Goal: Transaction & Acquisition: Purchase product/service

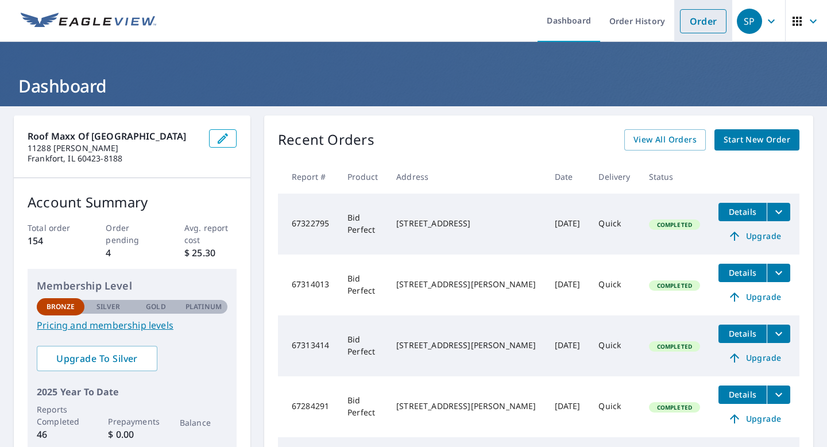
click at [703, 27] on link "Order" at bounding box center [703, 21] width 47 height 24
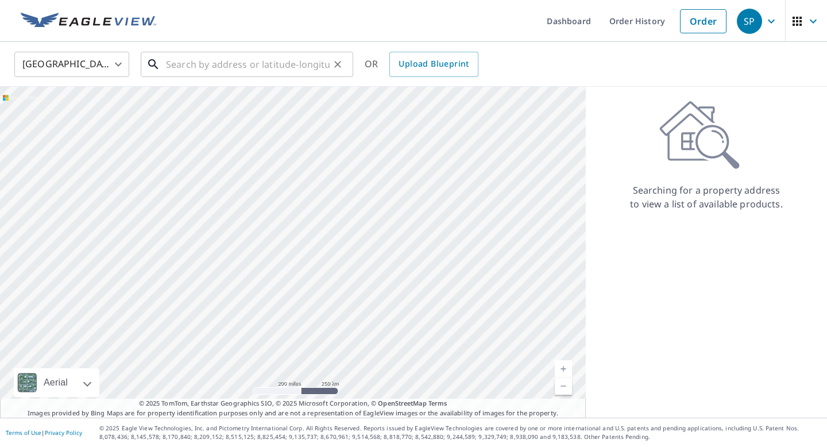
click at [237, 65] on input "text" at bounding box center [248, 64] width 164 height 32
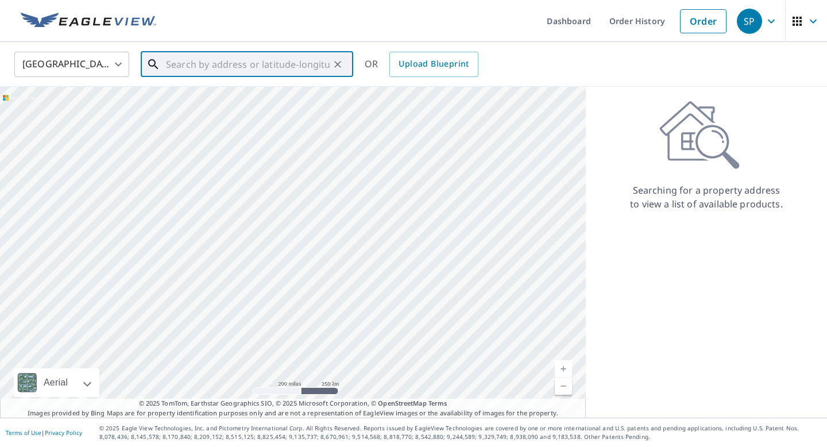
click at [202, 64] on input "text" at bounding box center [248, 64] width 164 height 32
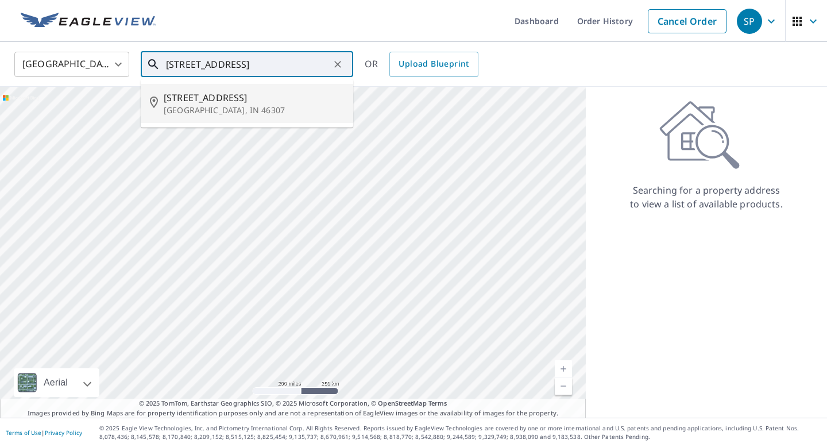
click at [231, 107] on p "[GEOGRAPHIC_DATA], IN 46307" at bounding box center [254, 110] width 180 height 11
type input "[STREET_ADDRESS]"
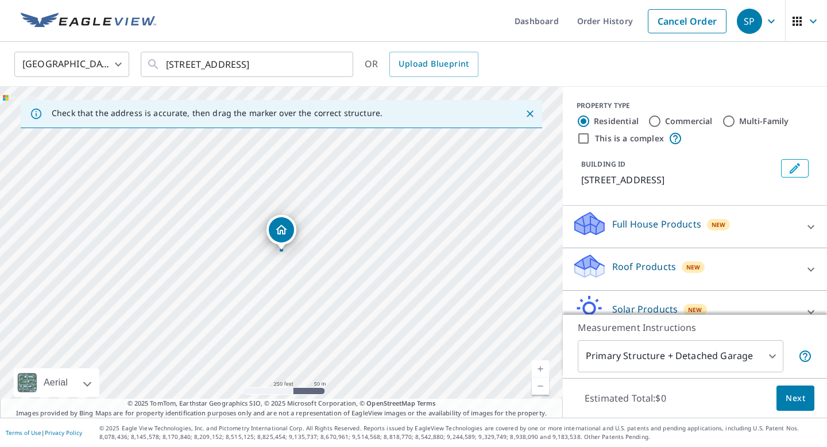
click at [89, 243] on div "[STREET_ADDRESS]" at bounding box center [281, 252] width 563 height 331
drag, startPoint x: 168, startPoint y: 237, endPoint x: 245, endPoint y: 323, distance: 115.5
click at [245, 323] on div "[STREET_ADDRESS]" at bounding box center [281, 252] width 563 height 331
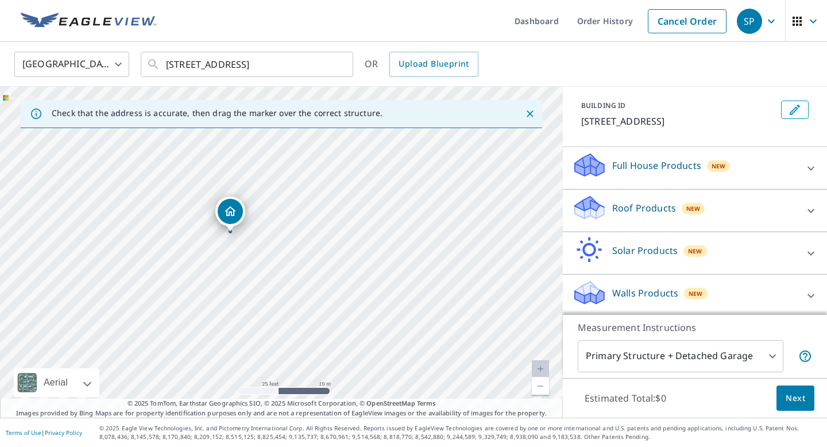
scroll to position [61, 0]
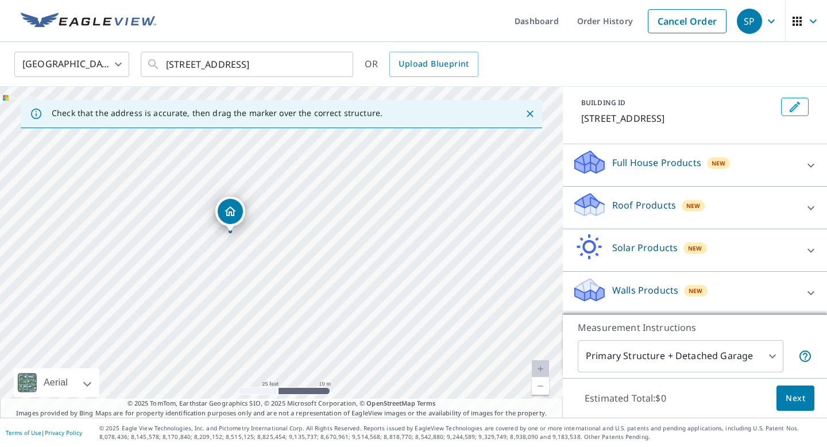
click at [810, 208] on icon at bounding box center [811, 208] width 14 height 14
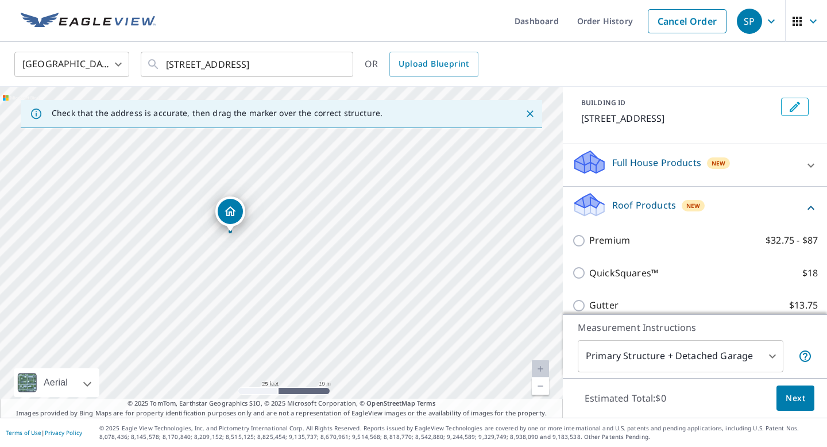
scroll to position [62, 0]
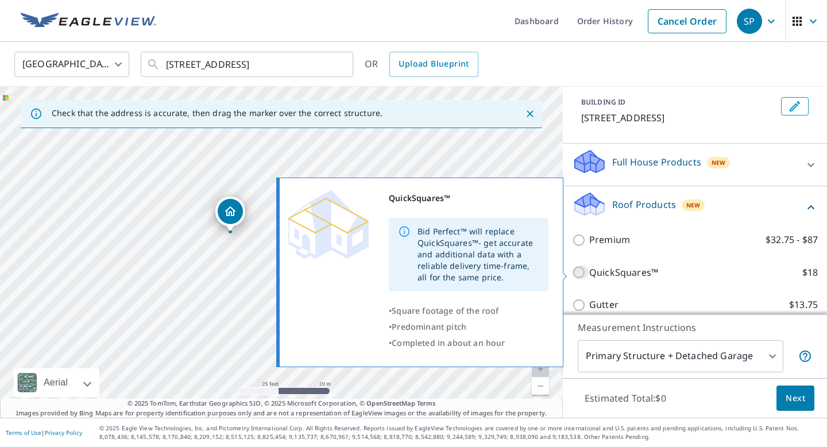
click at [580, 276] on input "QuickSquares™ $18" at bounding box center [580, 272] width 17 height 14
checkbox input "true"
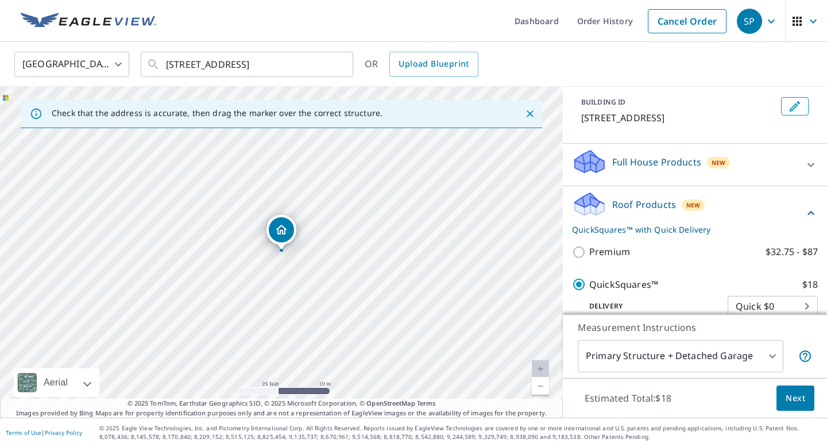
click at [798, 402] on span "Next" at bounding box center [796, 398] width 20 height 14
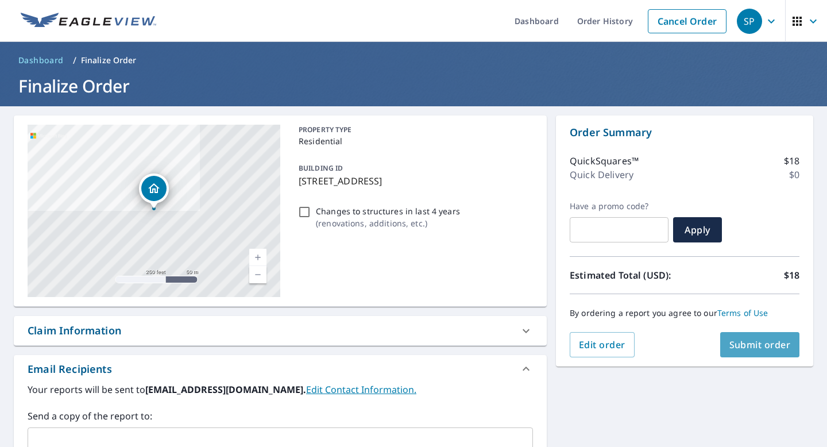
click at [766, 345] on span "Submit order" at bounding box center [759, 344] width 61 height 13
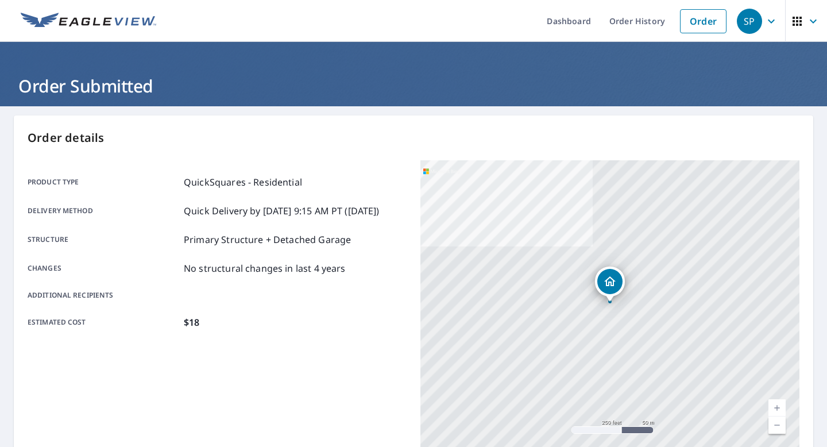
scroll to position [17, 0]
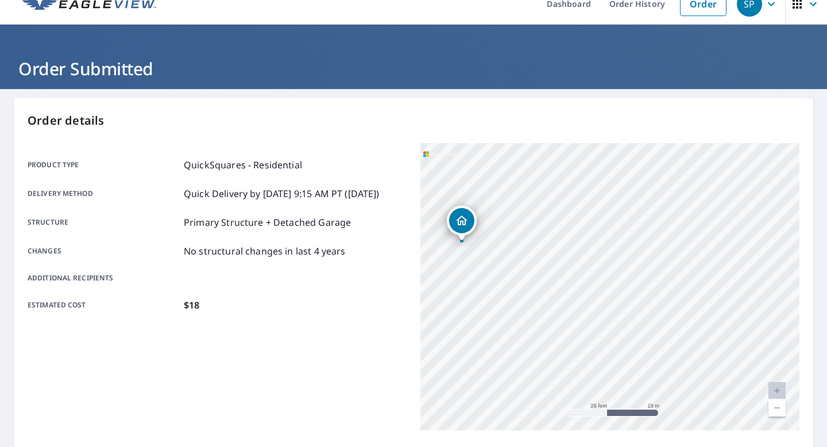
drag, startPoint x: 648, startPoint y: 409, endPoint x: 633, endPoint y: 161, distance: 249.1
click at [633, 161] on div "[STREET_ADDRESS]" at bounding box center [609, 286] width 379 height 287
drag, startPoint x: 517, startPoint y: 207, endPoint x: 569, endPoint y: 208, distance: 51.7
click at [569, 210] on div "[STREET_ADDRESS]" at bounding box center [609, 286] width 379 height 287
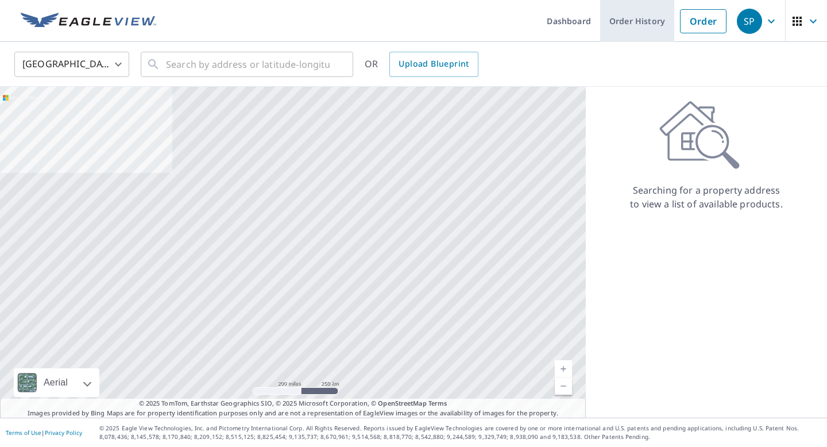
click at [649, 18] on link "Order History" at bounding box center [637, 21] width 74 height 42
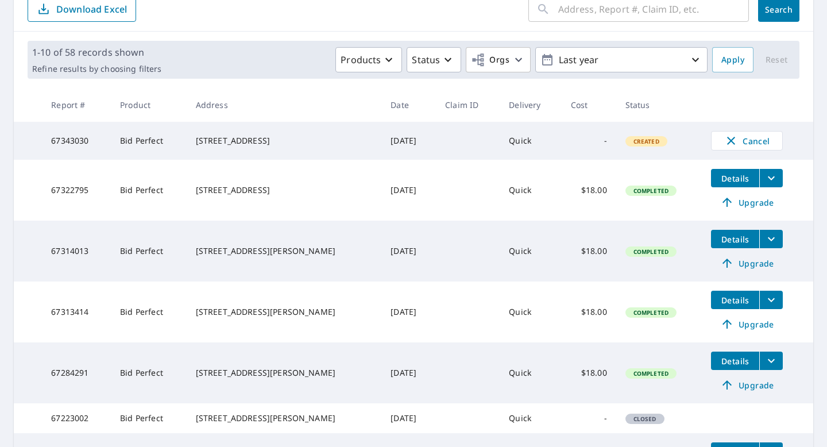
scroll to position [140, 0]
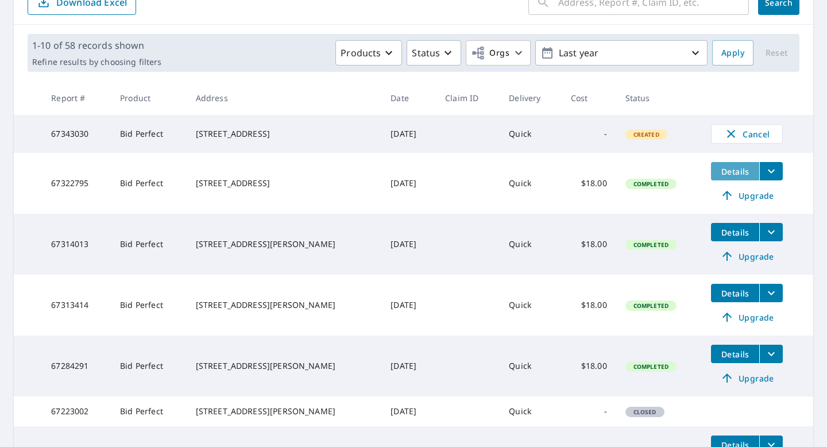
click at [740, 176] on span "Details" at bounding box center [735, 171] width 34 height 11
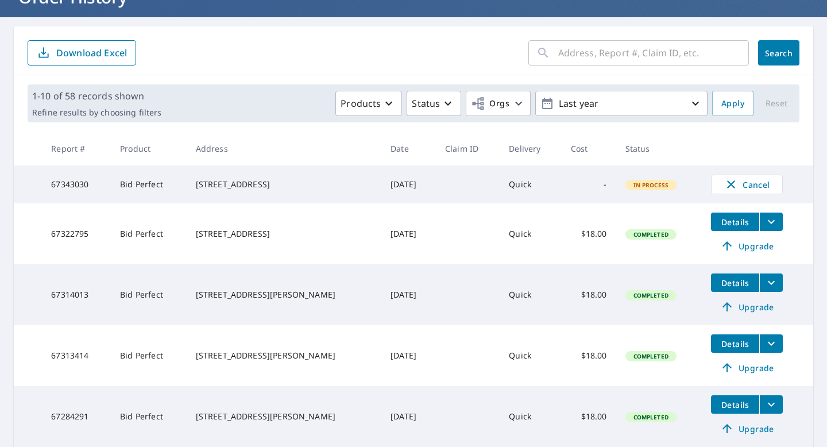
click at [111, 238] on td "67322795" at bounding box center [76, 233] width 69 height 61
click at [768, 224] on icon "filesDropdownBtn-67322795" at bounding box center [771, 222] width 7 height 4
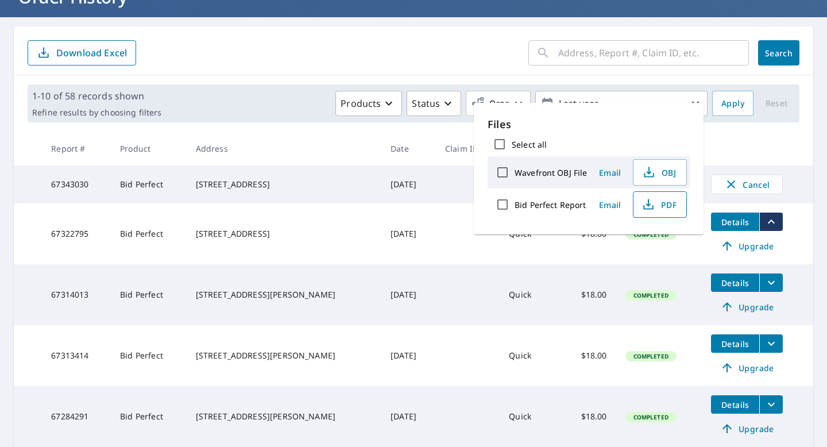
click at [669, 201] on span "PDF" at bounding box center [658, 205] width 37 height 14
